Goal: Task Accomplishment & Management: Manage account settings

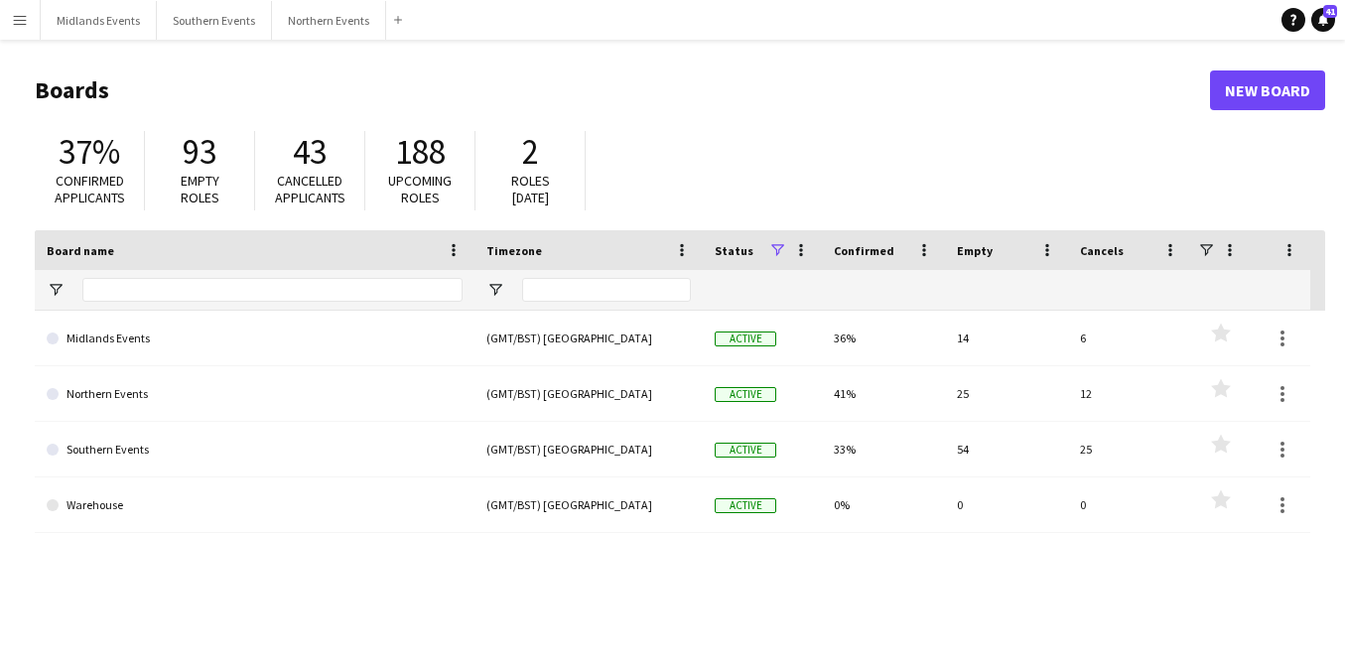
click at [95, 46] on main "Boards New Board 37% Confirmed applicants 93 Empty roles 43 Cancelled applicant…" at bounding box center [672, 398] width 1345 height 716
click at [89, 32] on button "Midlands Events Close" at bounding box center [99, 20] width 116 height 39
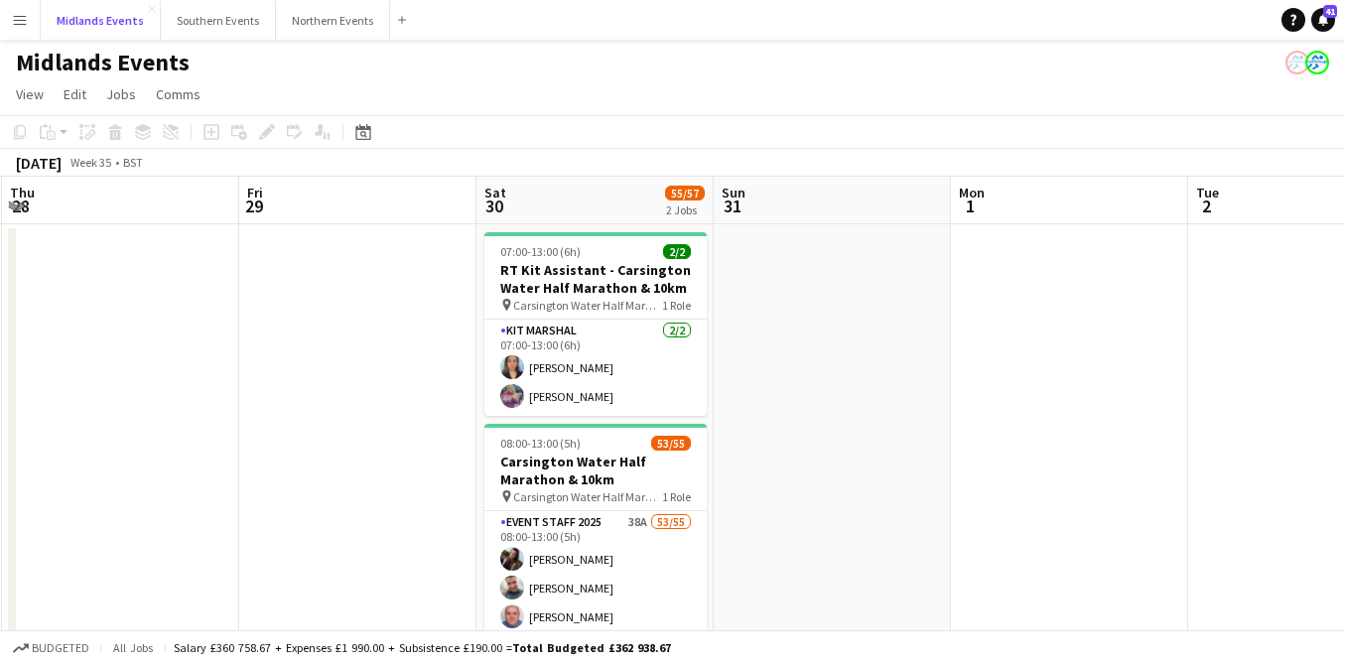
scroll to position [0, 723]
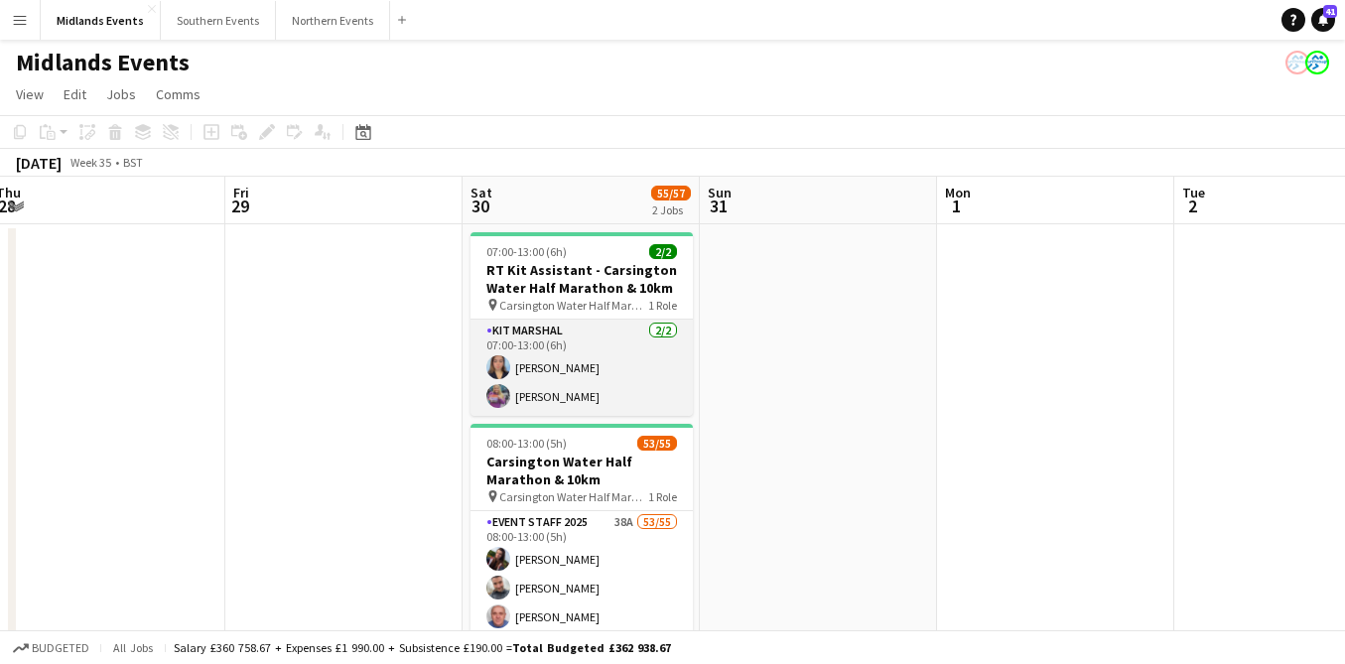
click at [562, 378] on app-card-role "Kit Marshal [DATE] 07:00-13:00 (6h) [PERSON_NAME] [PERSON_NAME]" at bounding box center [581, 368] width 222 height 96
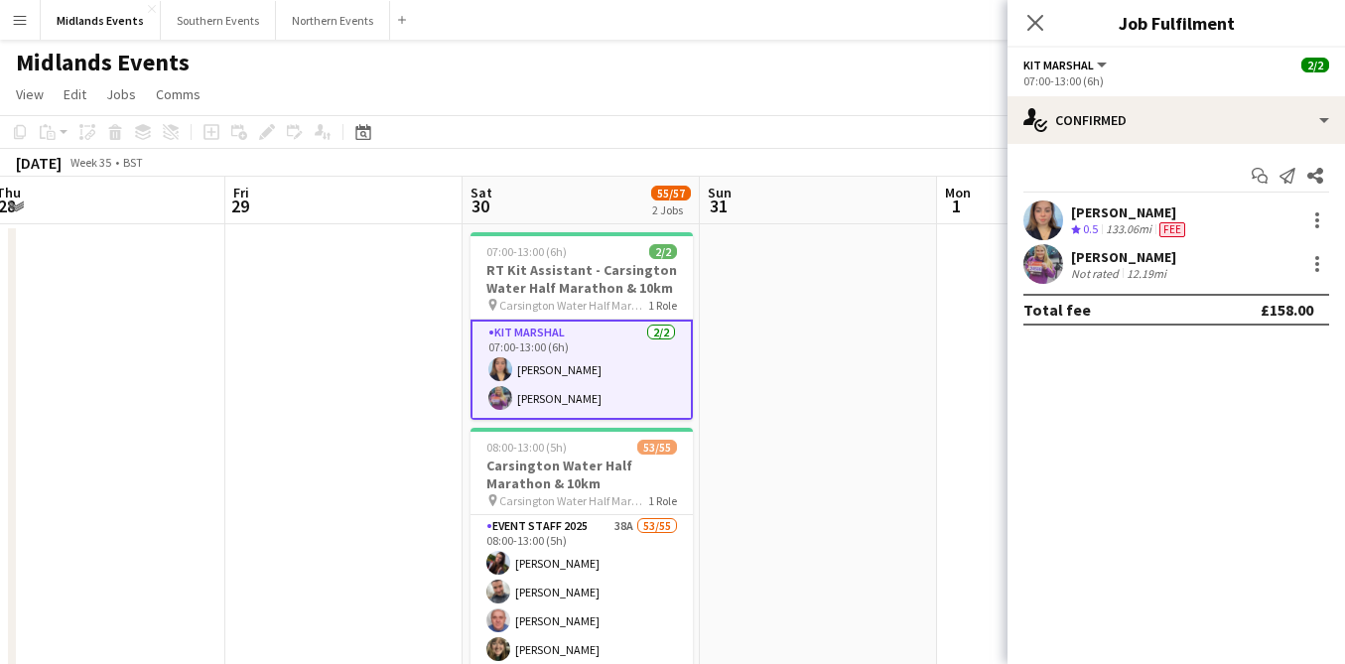
click at [1111, 230] on div "133.06mi" at bounding box center [1129, 229] width 54 height 17
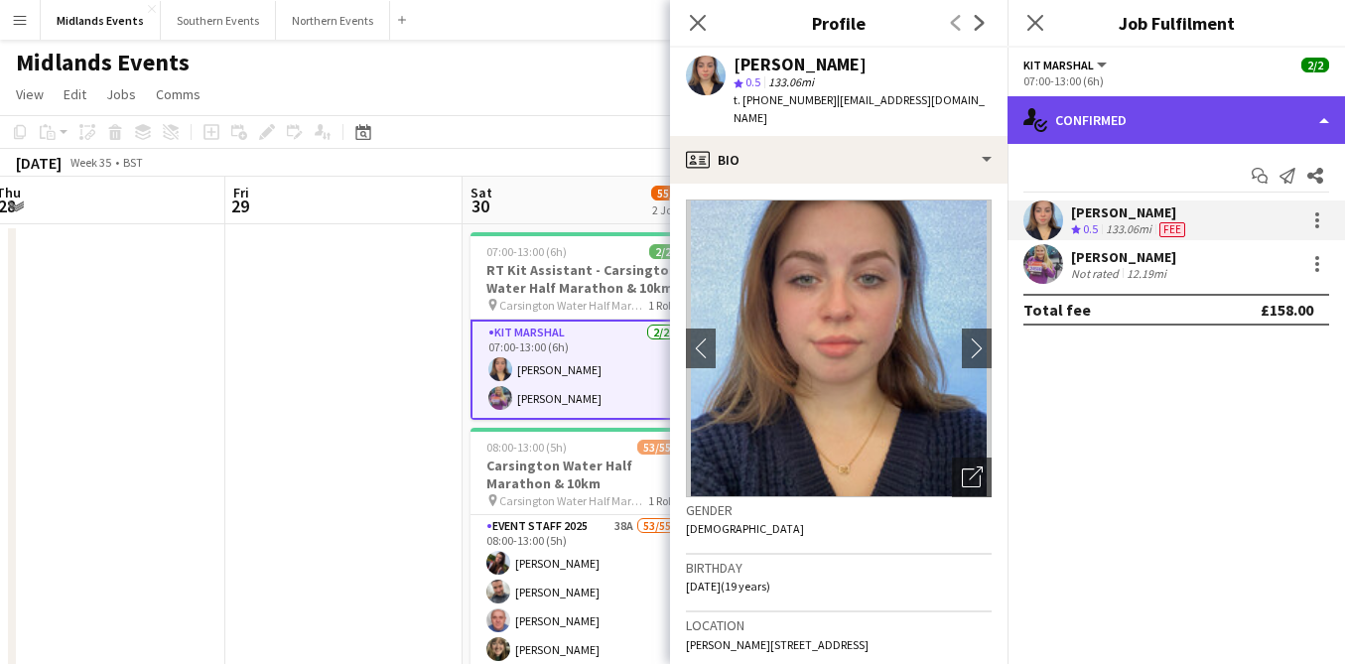
click at [1163, 113] on div "single-neutral-actions-check-2 Confirmed" at bounding box center [1175, 120] width 337 height 48
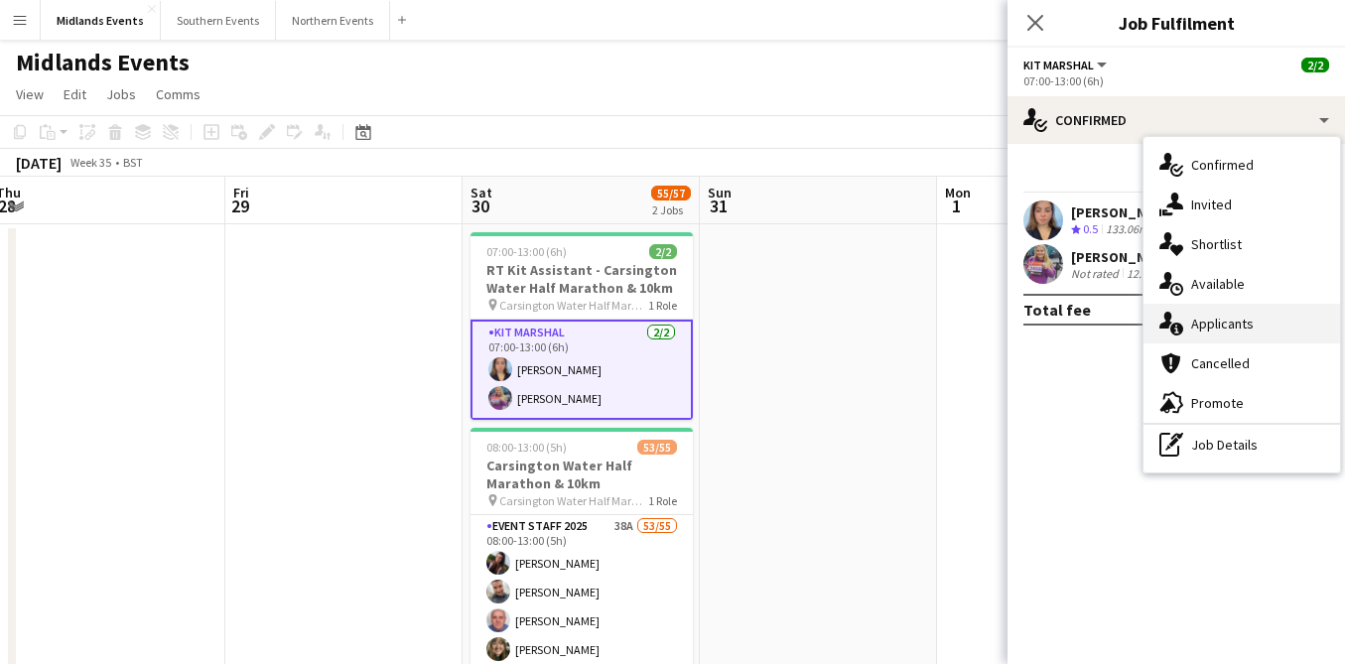
click at [1235, 319] on div "single-neutral-actions-information Applicants" at bounding box center [1241, 324] width 196 height 40
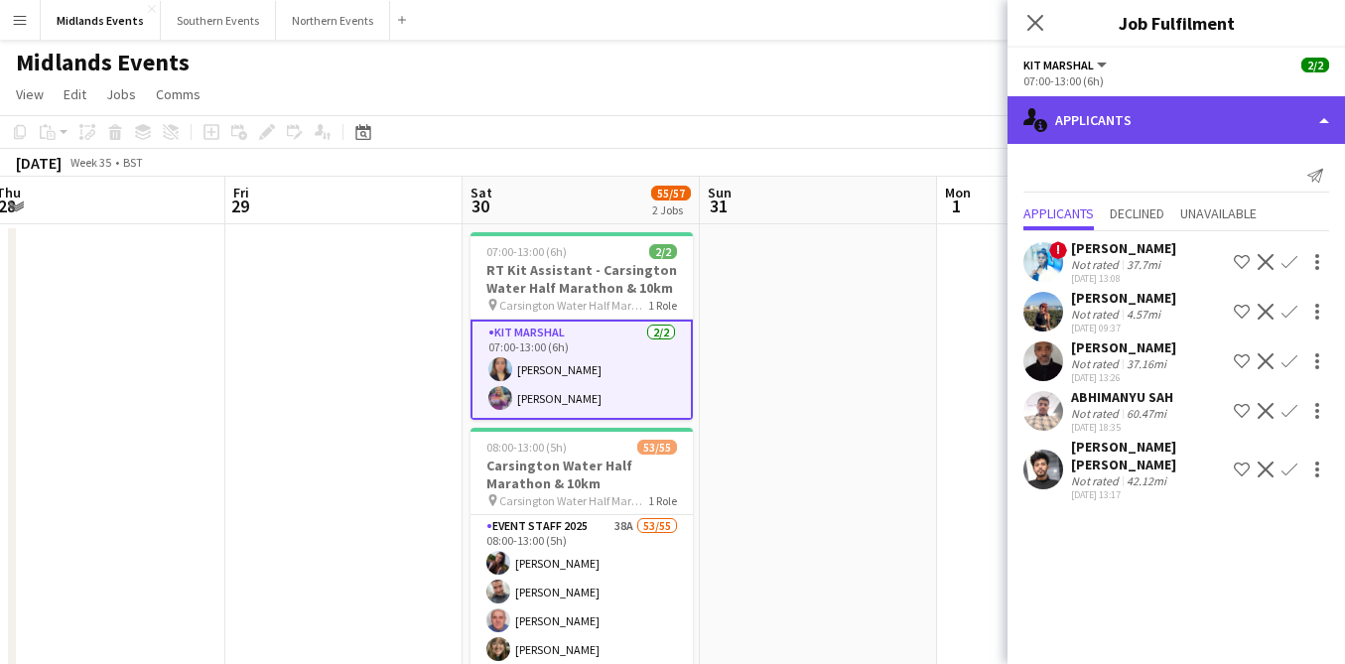
click at [1106, 111] on div "single-neutral-actions-information Applicants" at bounding box center [1175, 120] width 337 height 48
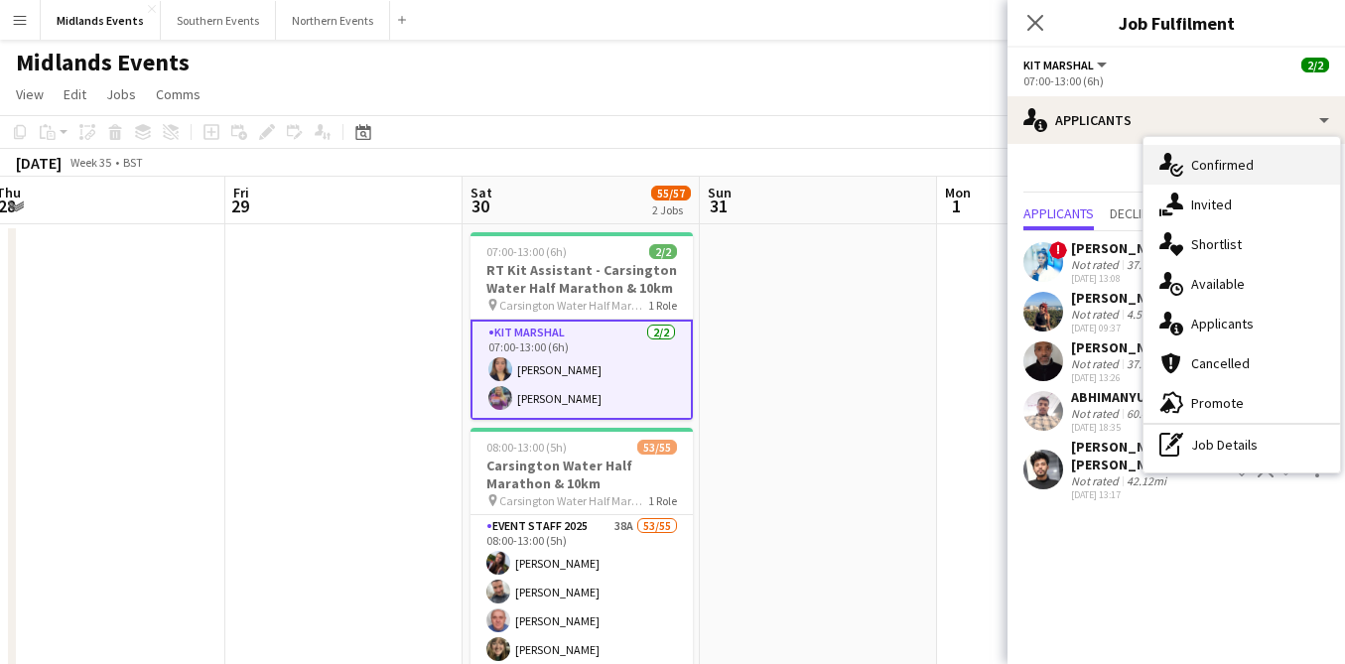
click at [1200, 167] on div "single-neutral-actions-check-2 Confirmed" at bounding box center [1241, 165] width 196 height 40
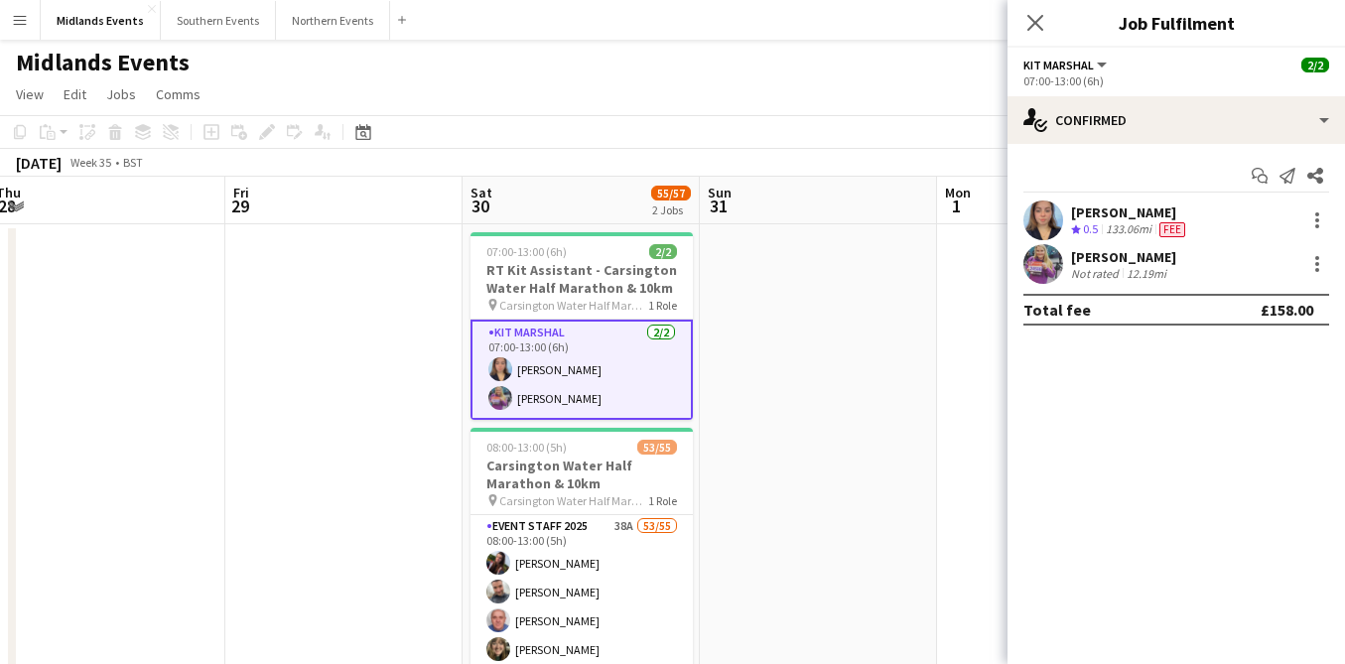
click at [1117, 209] on div "[PERSON_NAME]" at bounding box center [1130, 212] width 118 height 18
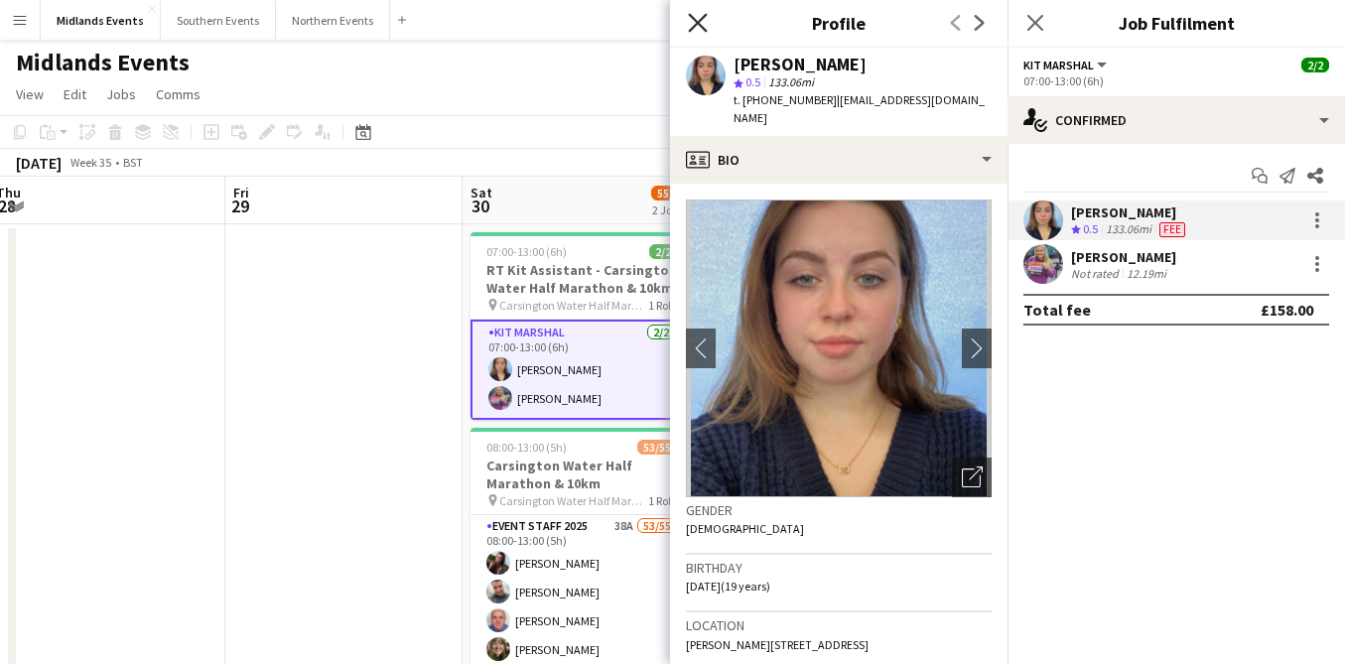
click at [699, 26] on icon "Close pop-in" at bounding box center [697, 22] width 19 height 19
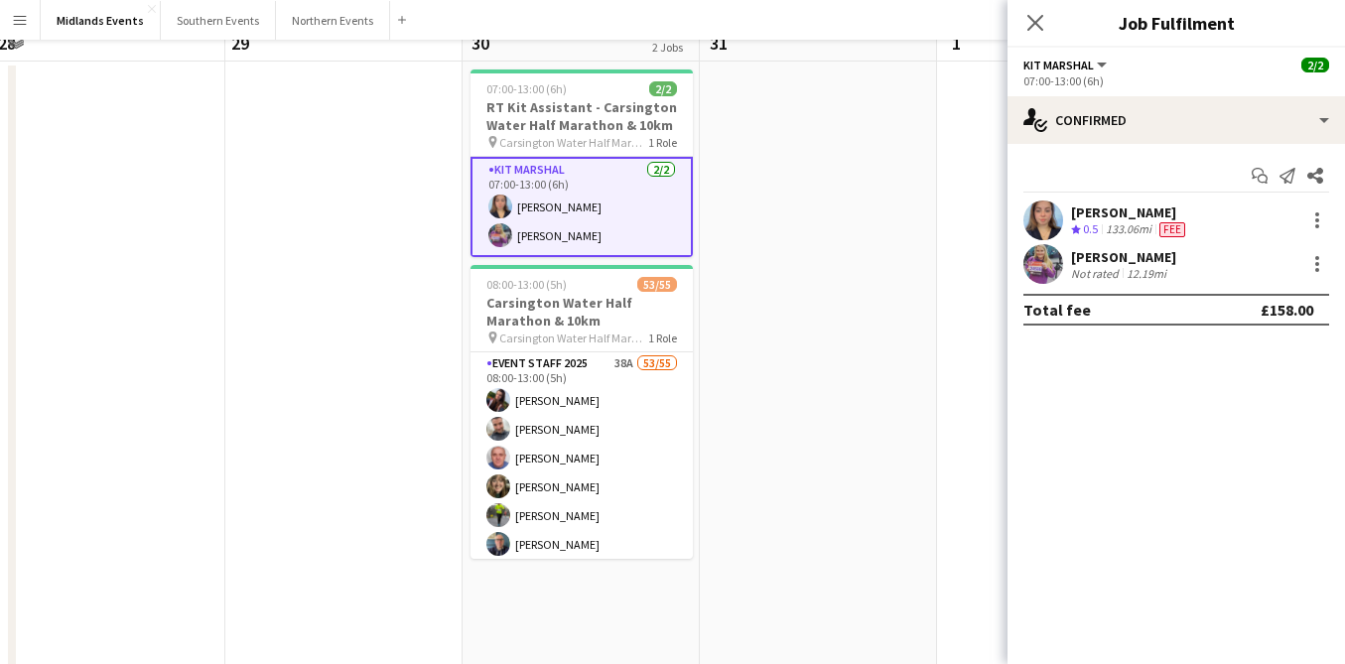
scroll to position [204, 0]
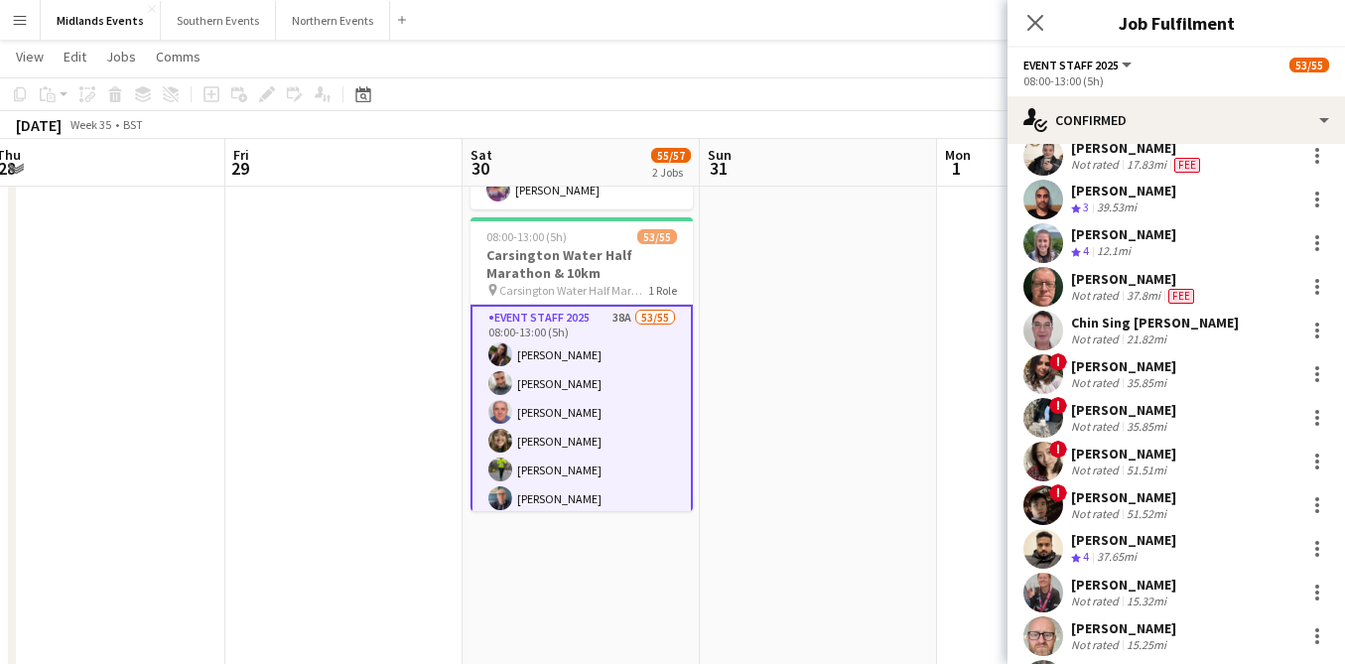
scroll to position [997, 0]
click at [1140, 547] on div "[PERSON_NAME]" at bounding box center [1123, 539] width 105 height 18
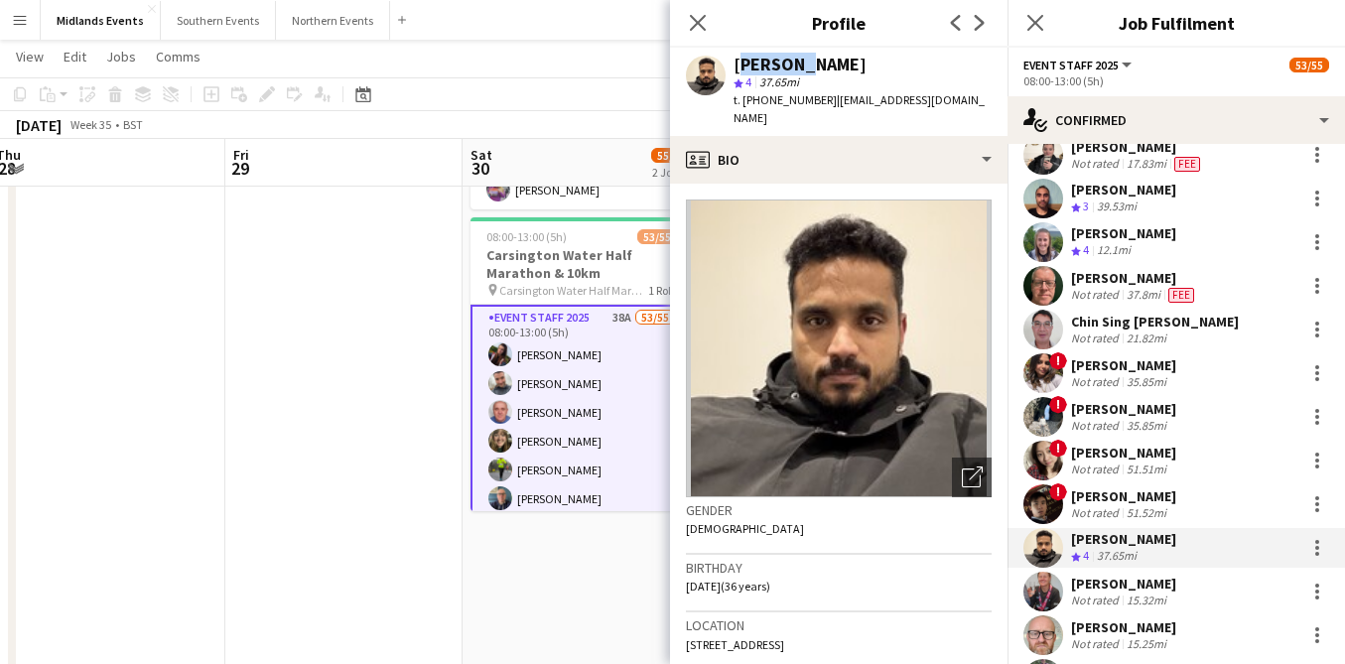
drag, startPoint x: 797, startPoint y: 67, endPoint x: 732, endPoint y: 67, distance: 64.5
click at [733, 67] on div "[PERSON_NAME]" at bounding box center [799, 65] width 133 height 18
copy div "Udhaya"
click at [695, 27] on icon "Close pop-in" at bounding box center [697, 22] width 19 height 19
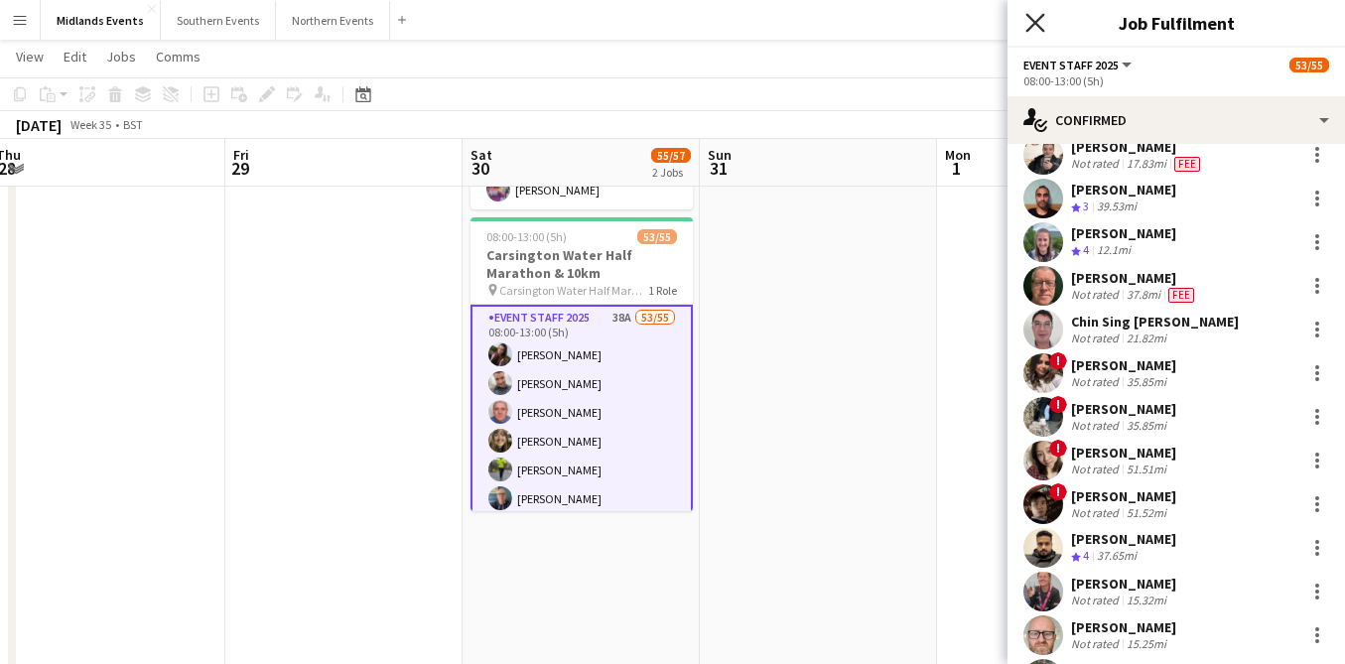
click at [1027, 29] on icon at bounding box center [1034, 22] width 19 height 19
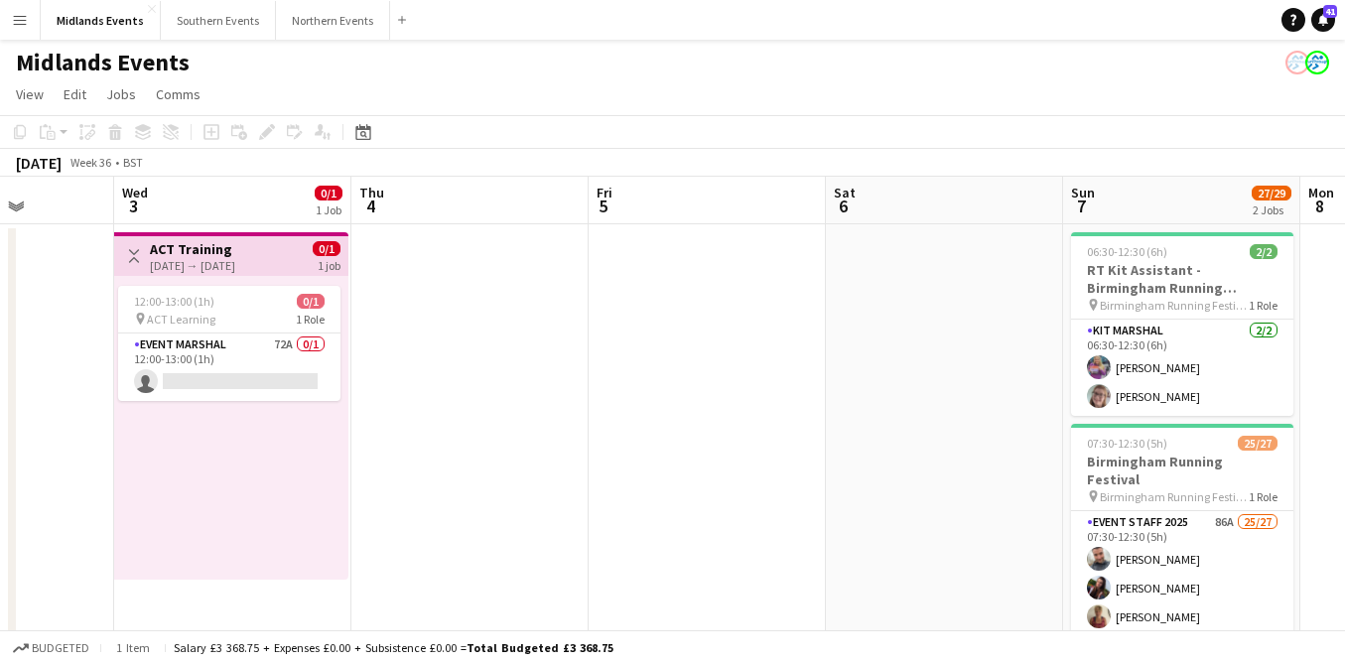
scroll to position [0, 488]
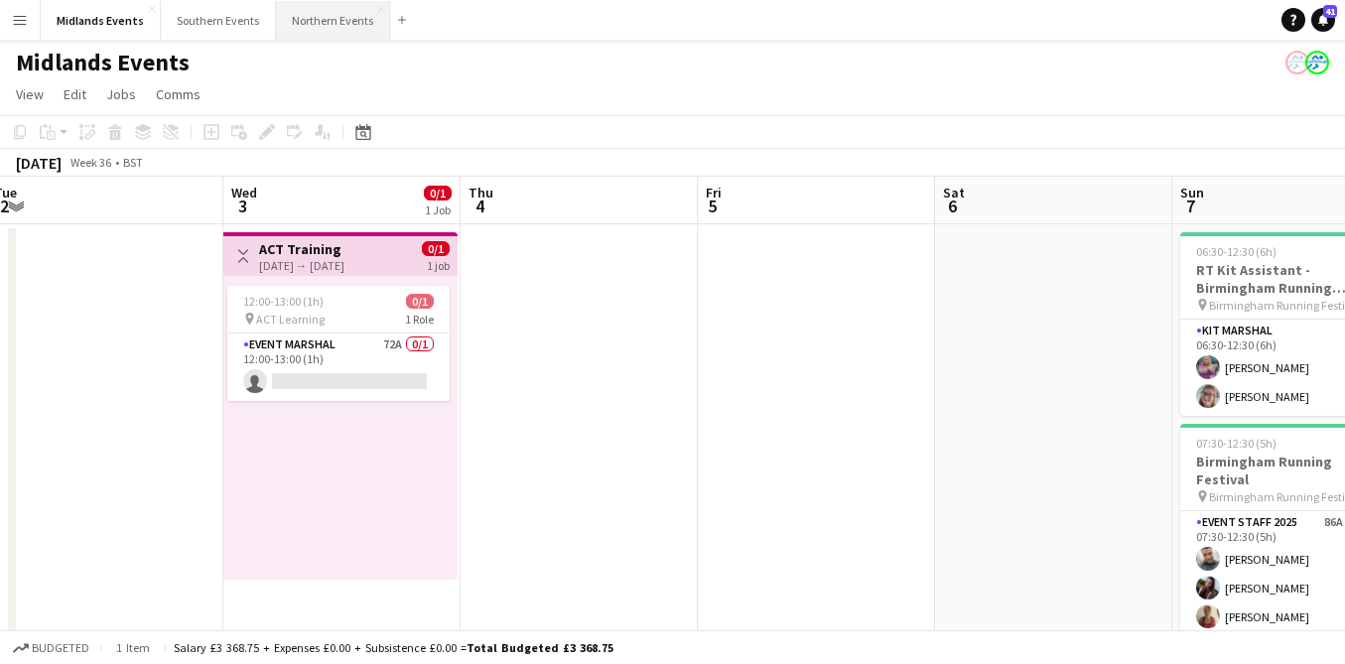
click at [308, 30] on button "Northern Events Close" at bounding box center [333, 20] width 114 height 39
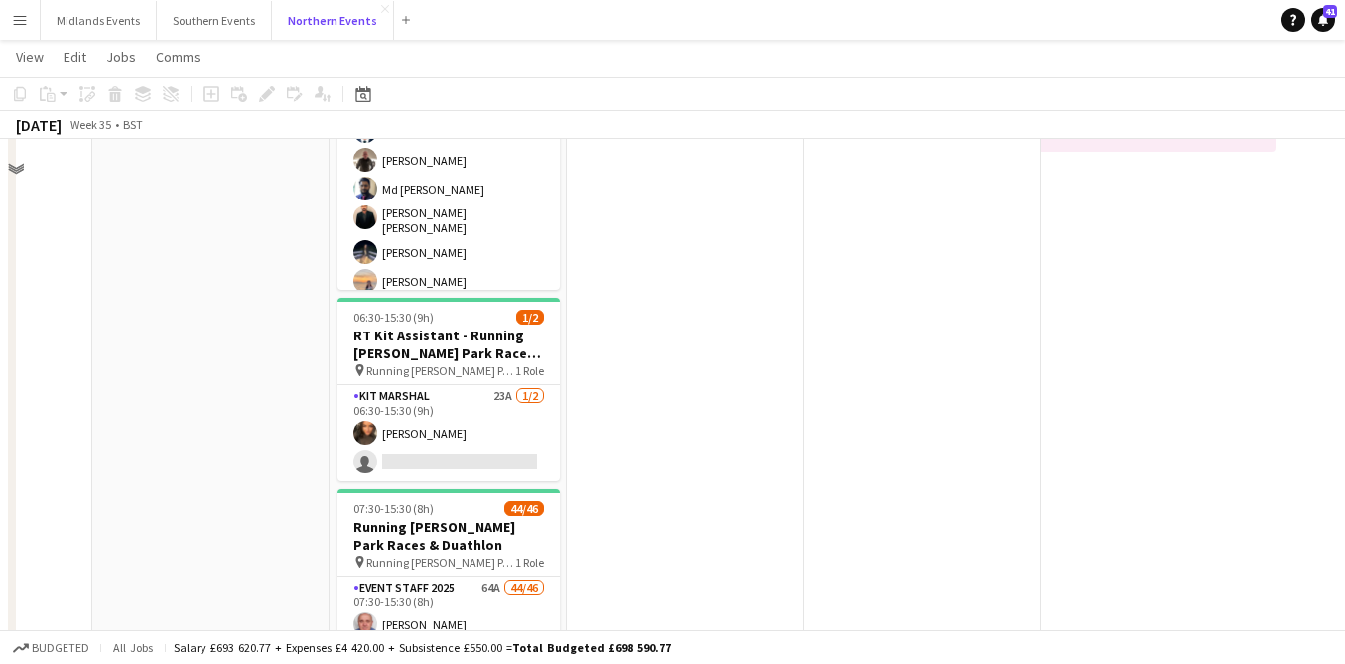
scroll to position [449, 0]
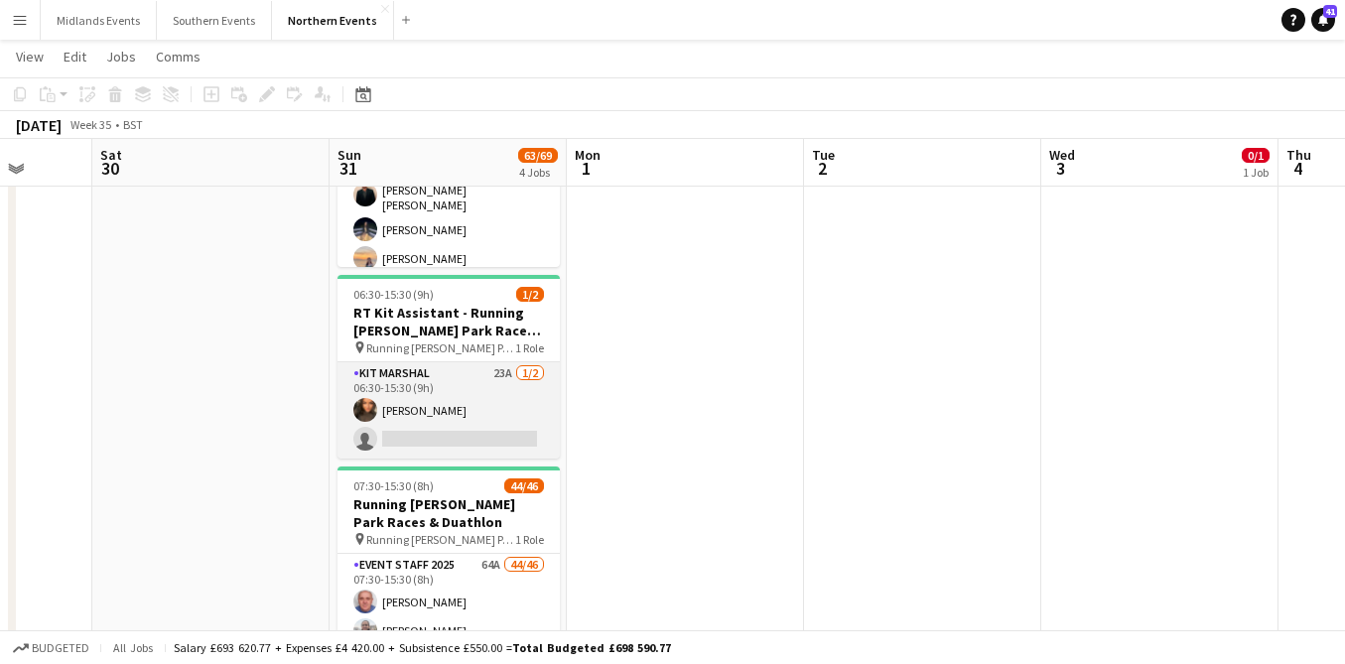
click at [468, 400] on app-card-role "Kit Marshal 23A [DATE] 06:30-15:30 (9h) [PERSON_NAME] single-neutral-actions" at bounding box center [448, 410] width 222 height 96
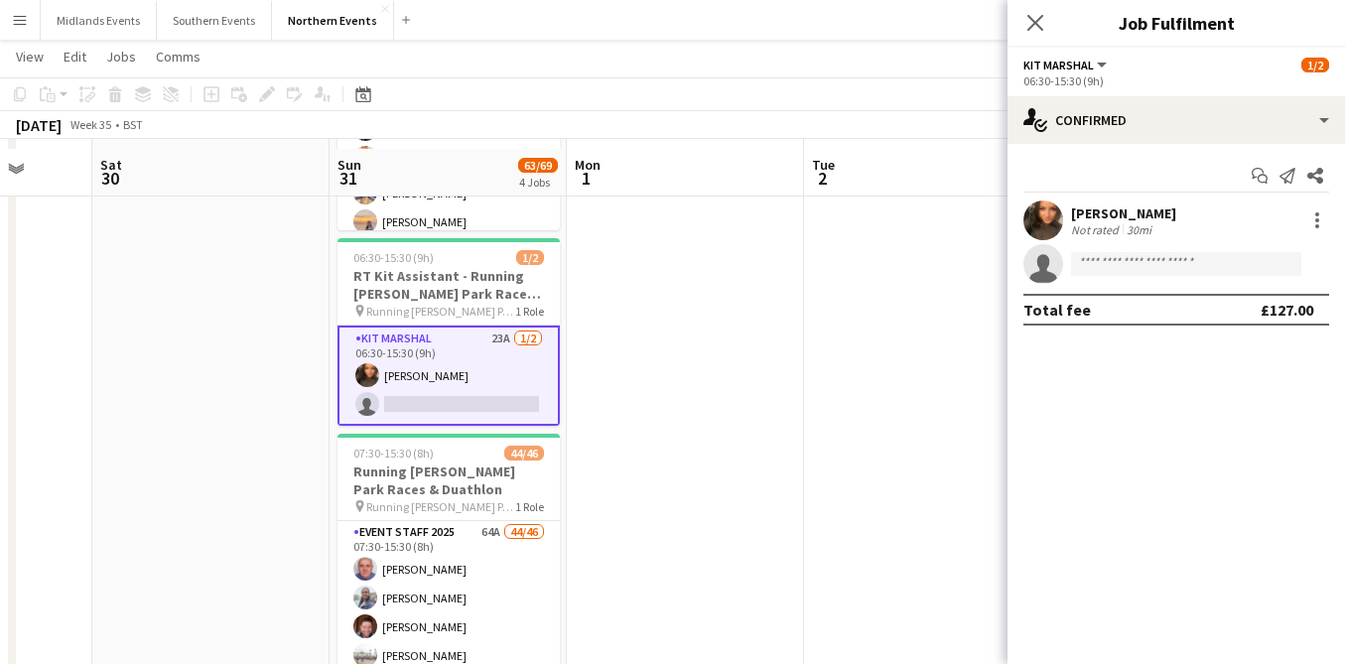
scroll to position [496, 0]
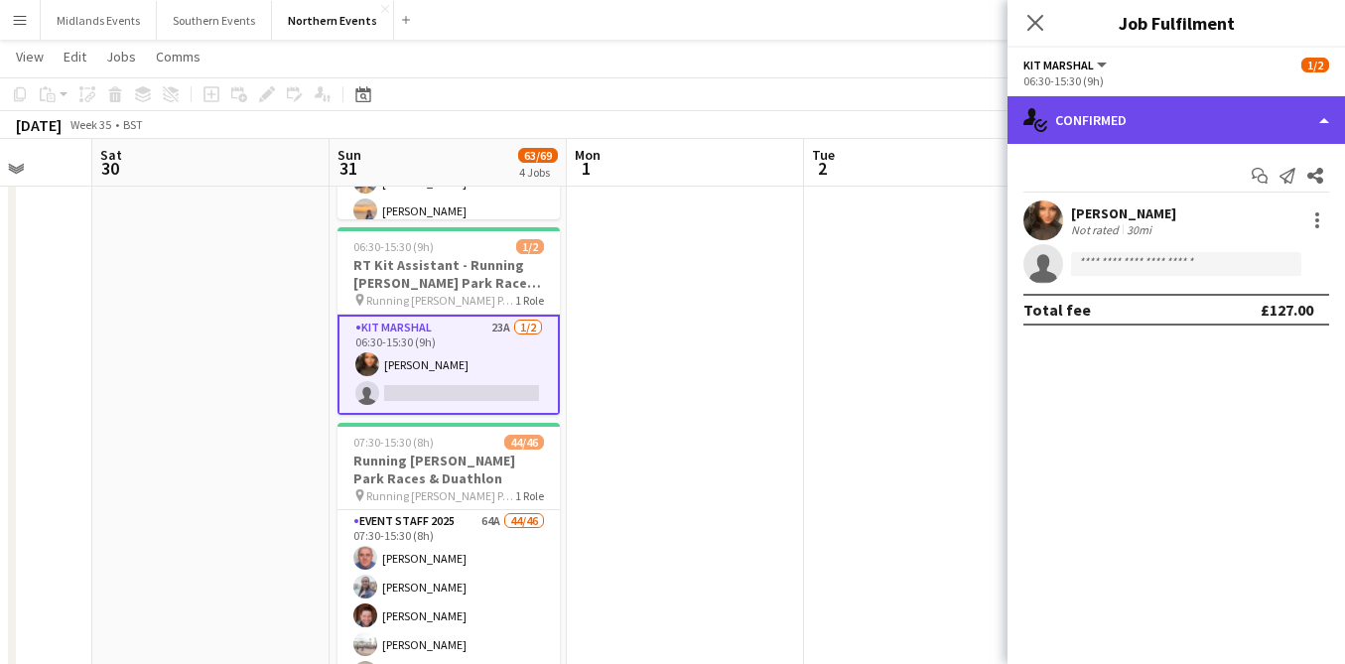
click at [1096, 135] on div "single-neutral-actions-check-2 Confirmed" at bounding box center [1175, 120] width 337 height 48
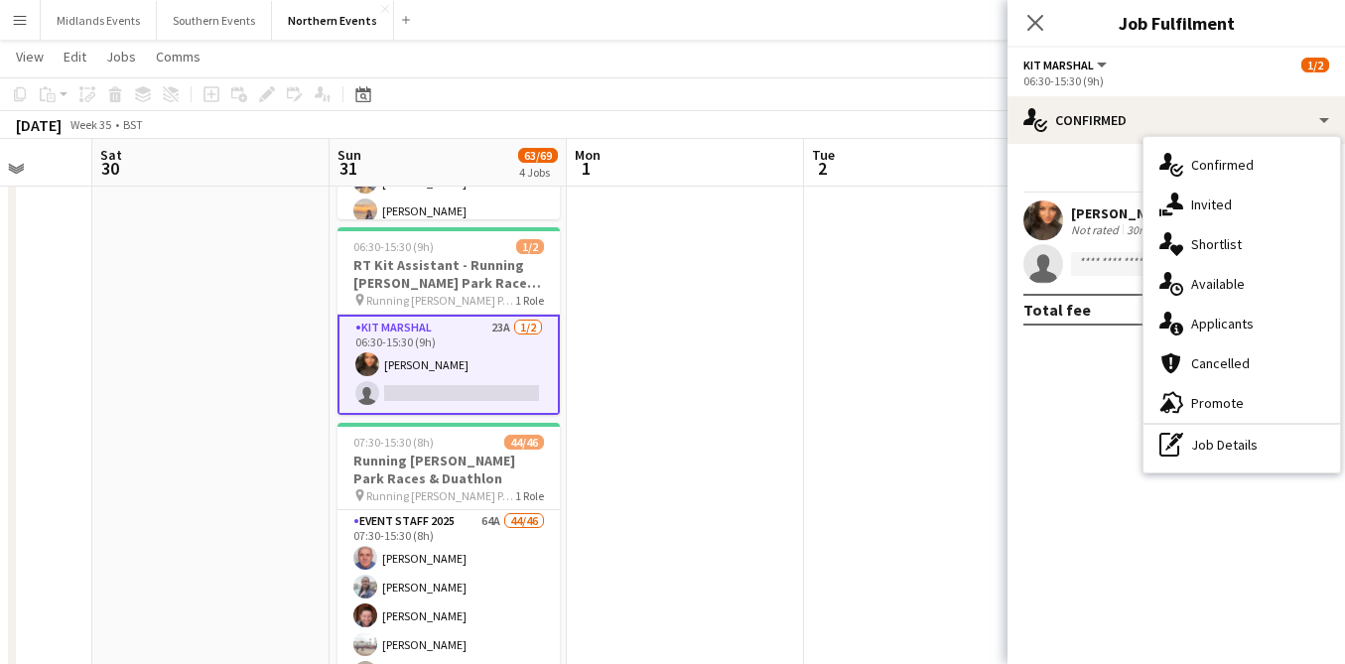
click at [801, 347] on app-date-cell at bounding box center [685, 240] width 237 height 1029
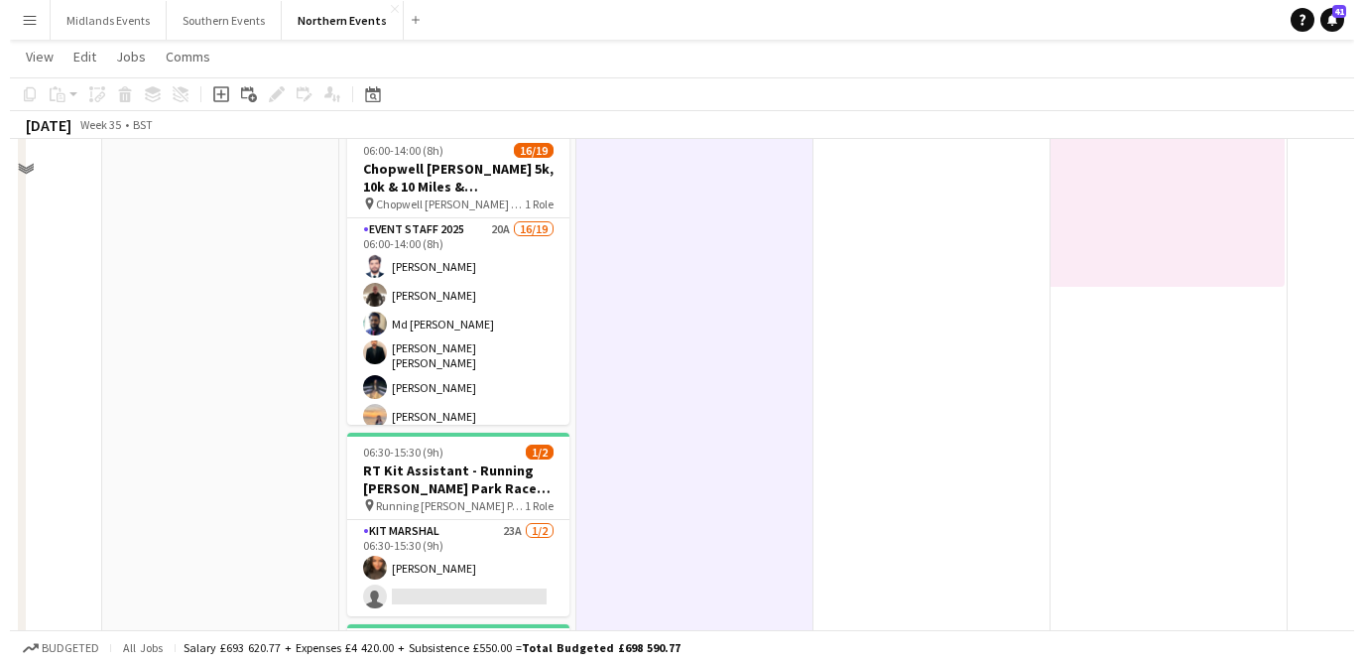
scroll to position [0, 0]
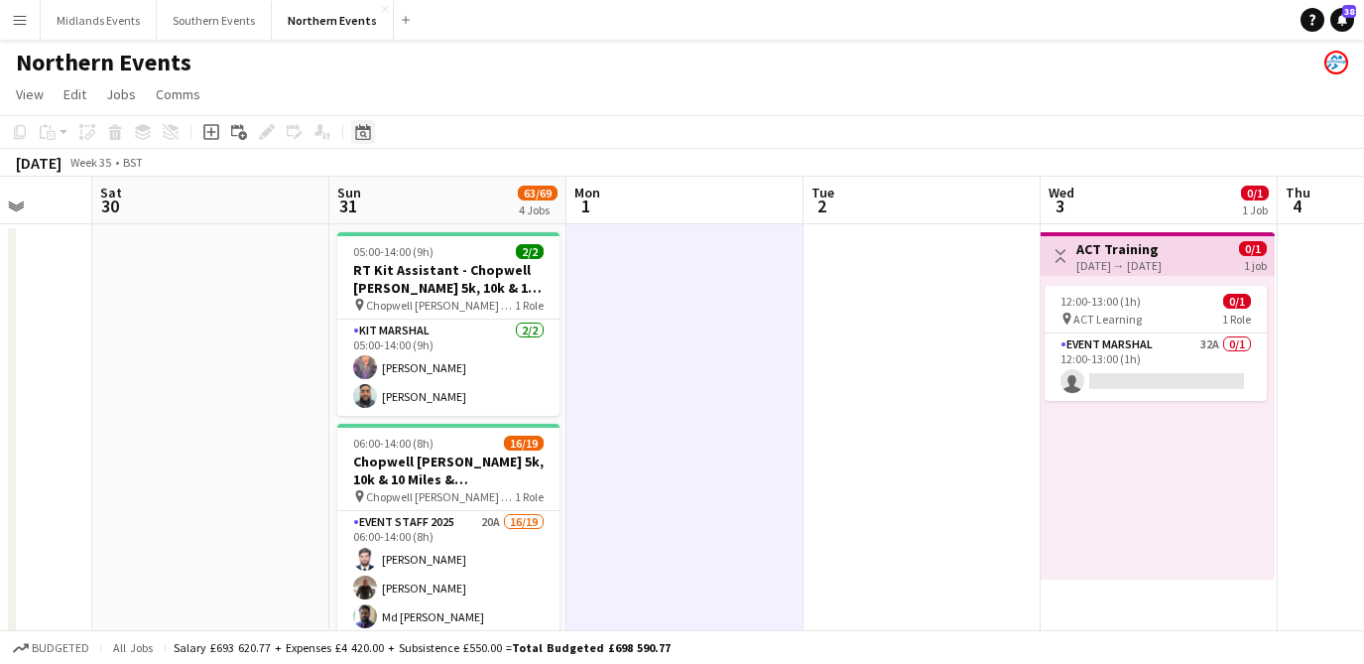
click at [363, 127] on icon at bounding box center [362, 132] width 15 height 16
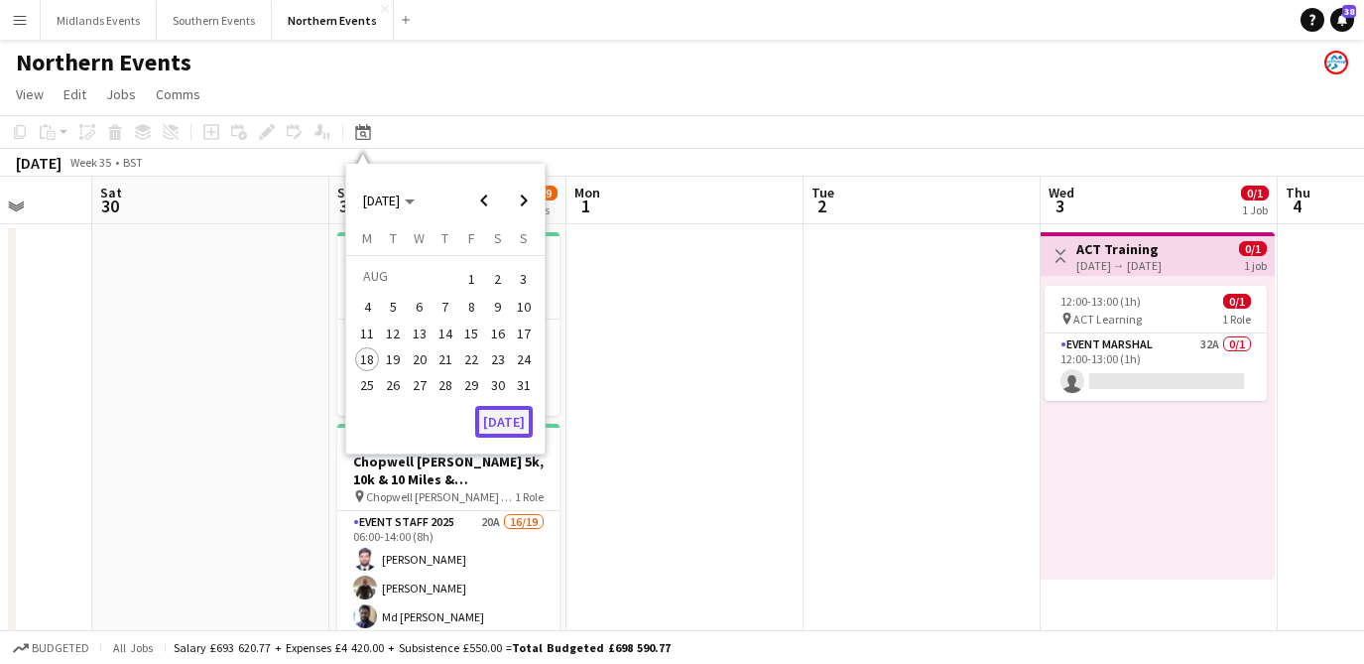
click at [515, 420] on button "[DATE]" at bounding box center [504, 422] width 58 height 32
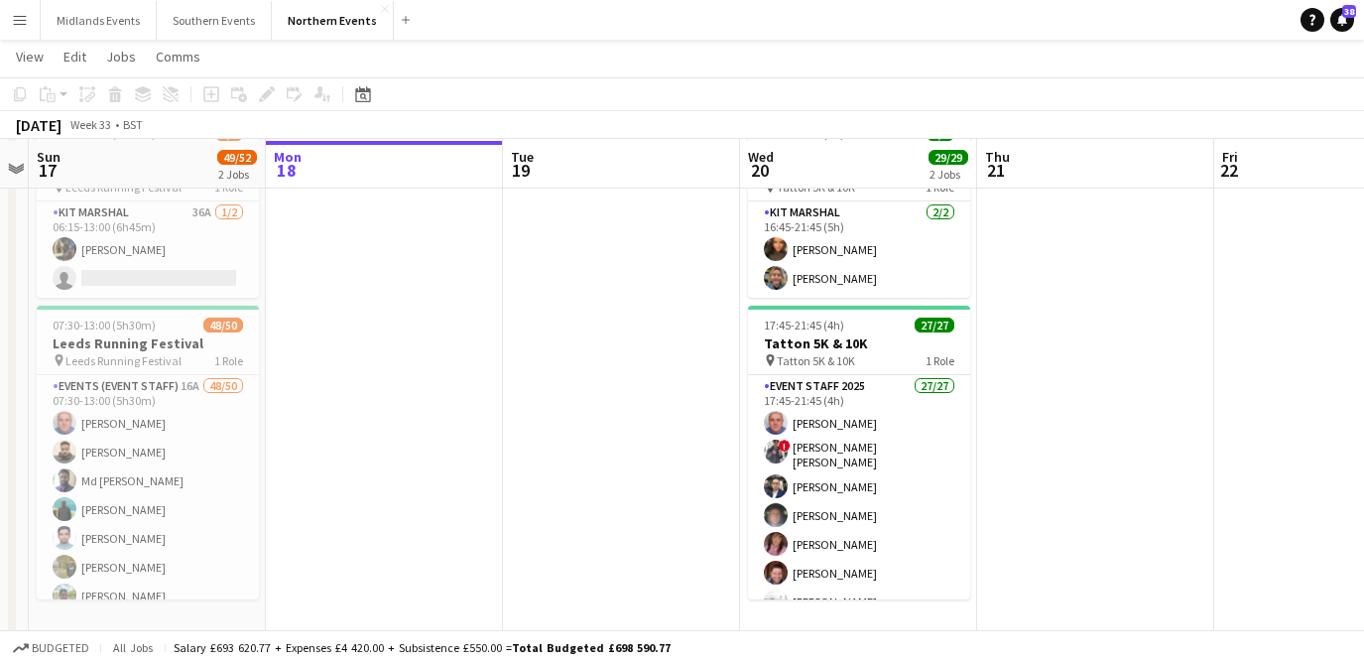
scroll to position [120, 0]
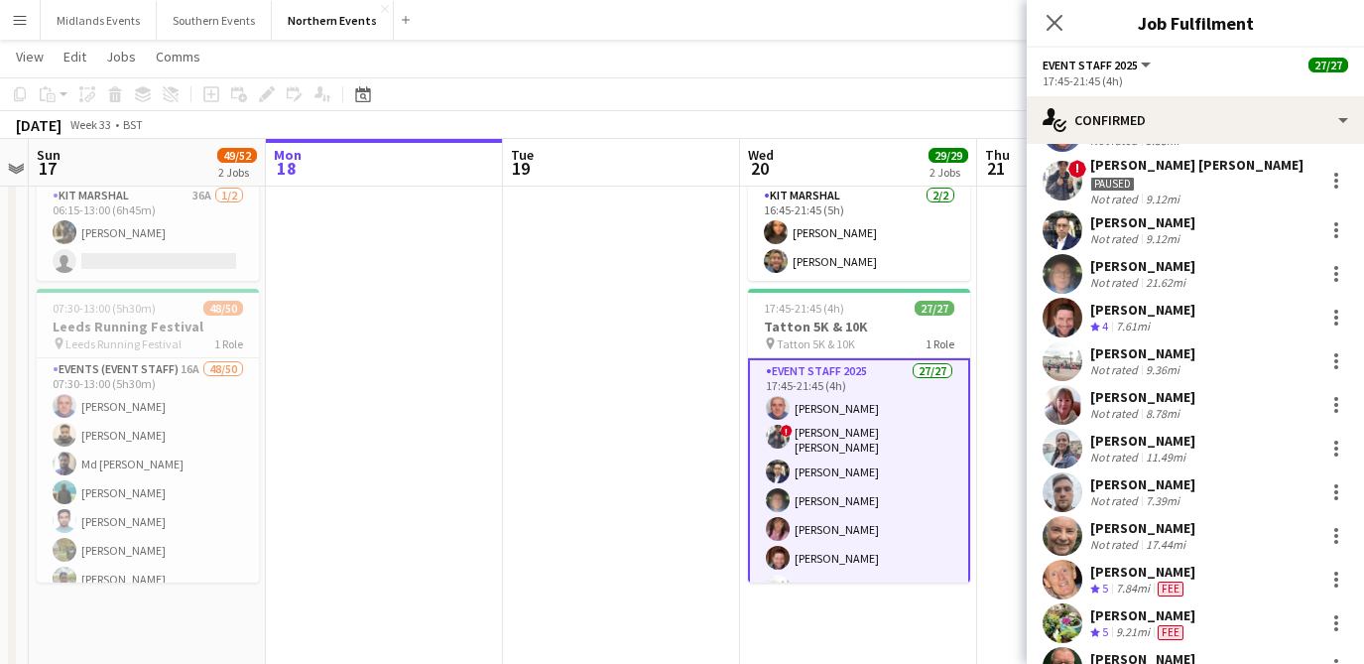
scroll to position [214, 0]
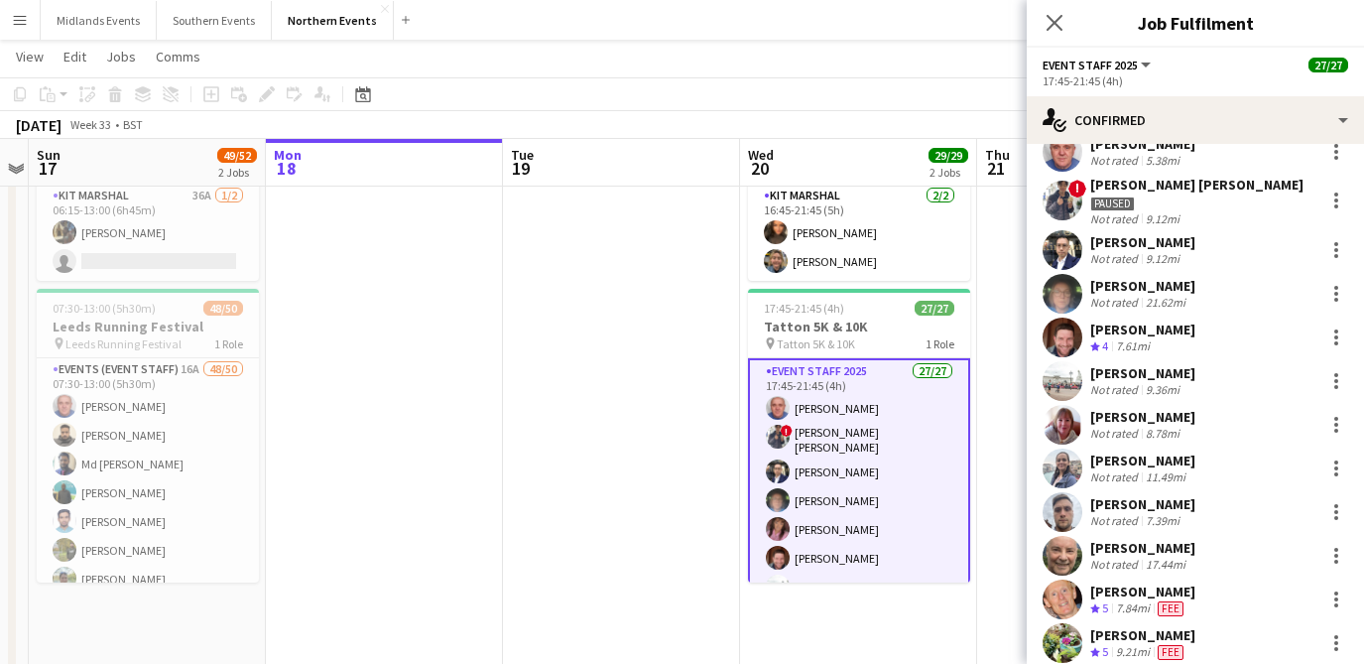
click at [1127, 332] on div "[PERSON_NAME]" at bounding box center [1143, 330] width 105 height 18
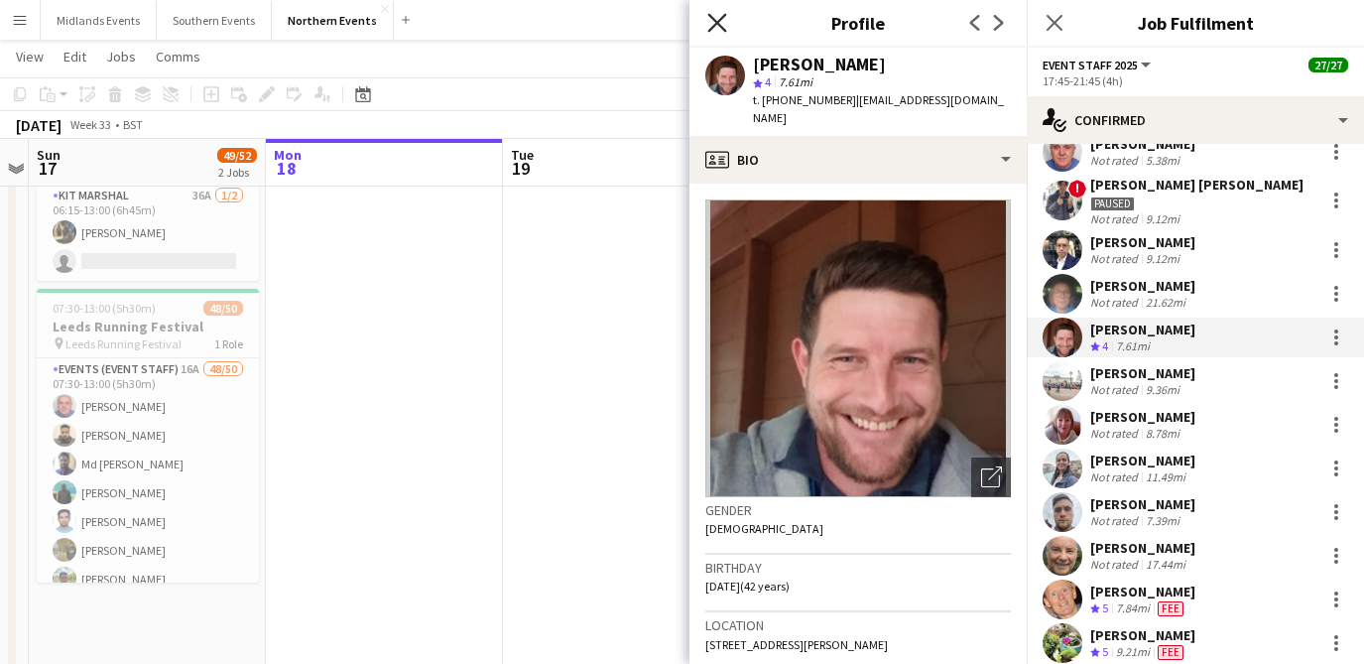
click at [717, 19] on icon "Close pop-in" at bounding box center [717, 22] width 19 height 19
